Goal: Check status

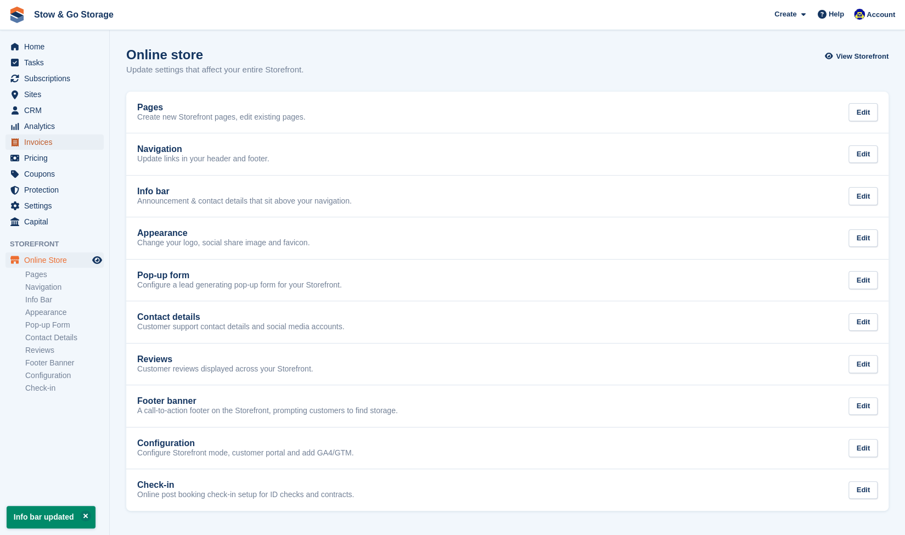
click at [53, 148] on span "Invoices" at bounding box center [57, 141] width 66 height 15
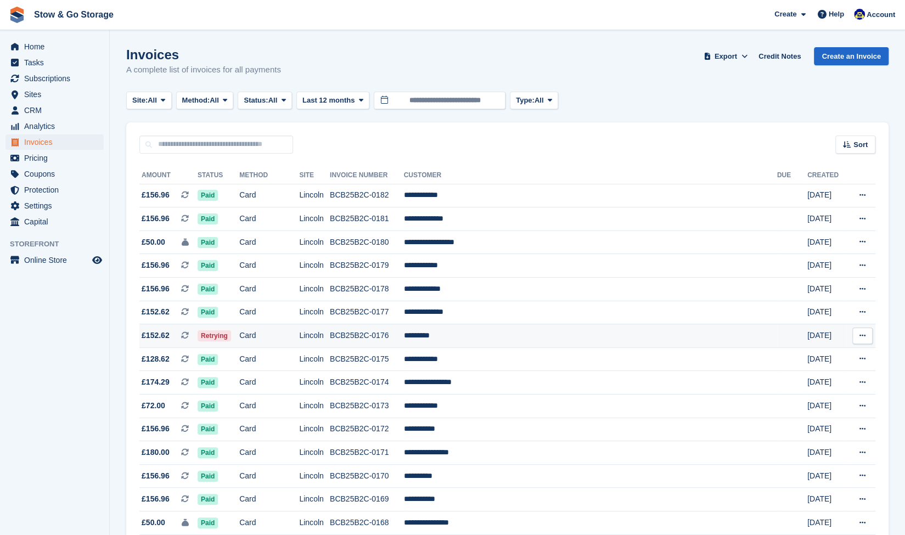
click at [239, 340] on td "Retrying" at bounding box center [219, 336] width 42 height 24
